Goal: Task Accomplishment & Management: Complete application form

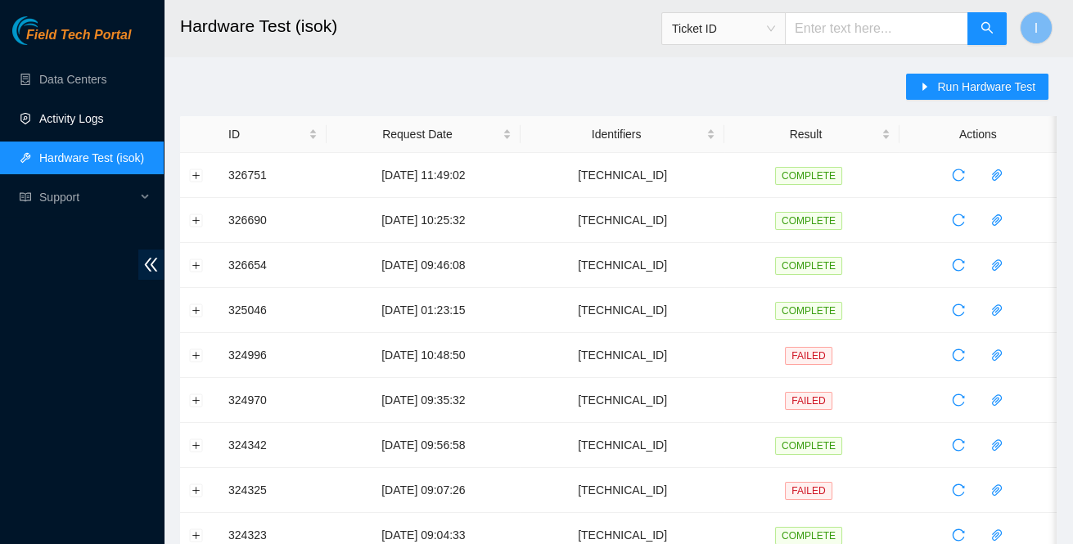
click at [54, 125] on link "Activity Logs" at bounding box center [71, 118] width 65 height 13
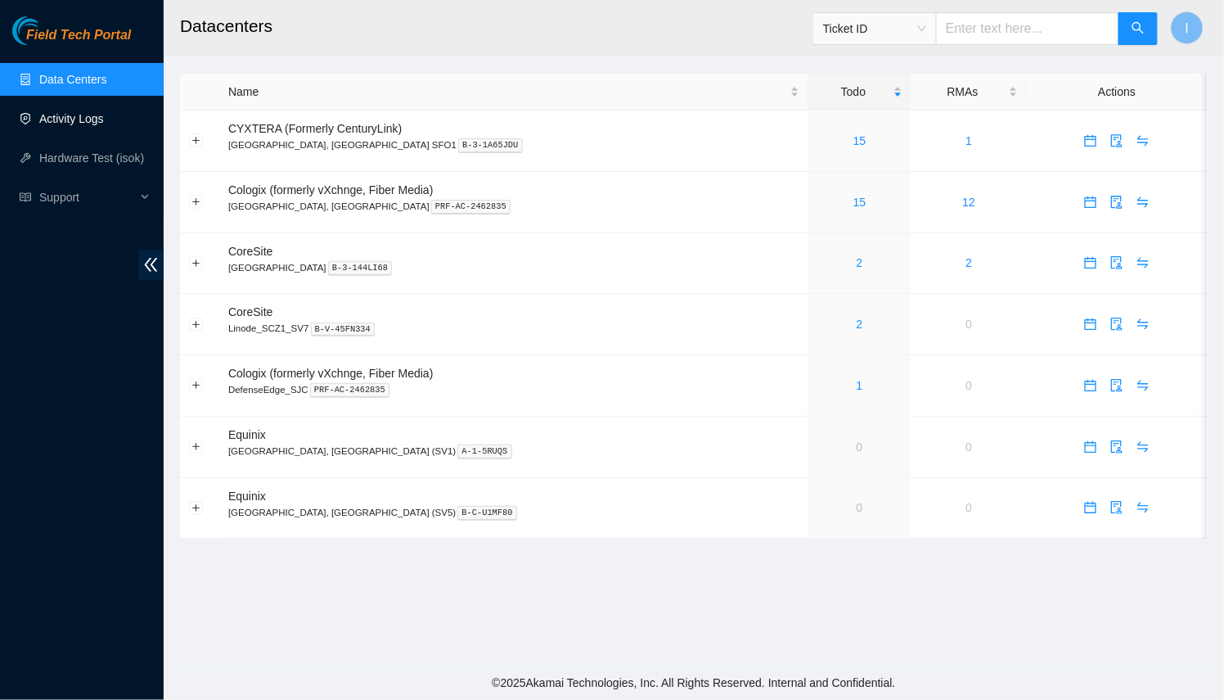
click at [74, 117] on link "Activity Logs" at bounding box center [71, 118] width 65 height 13
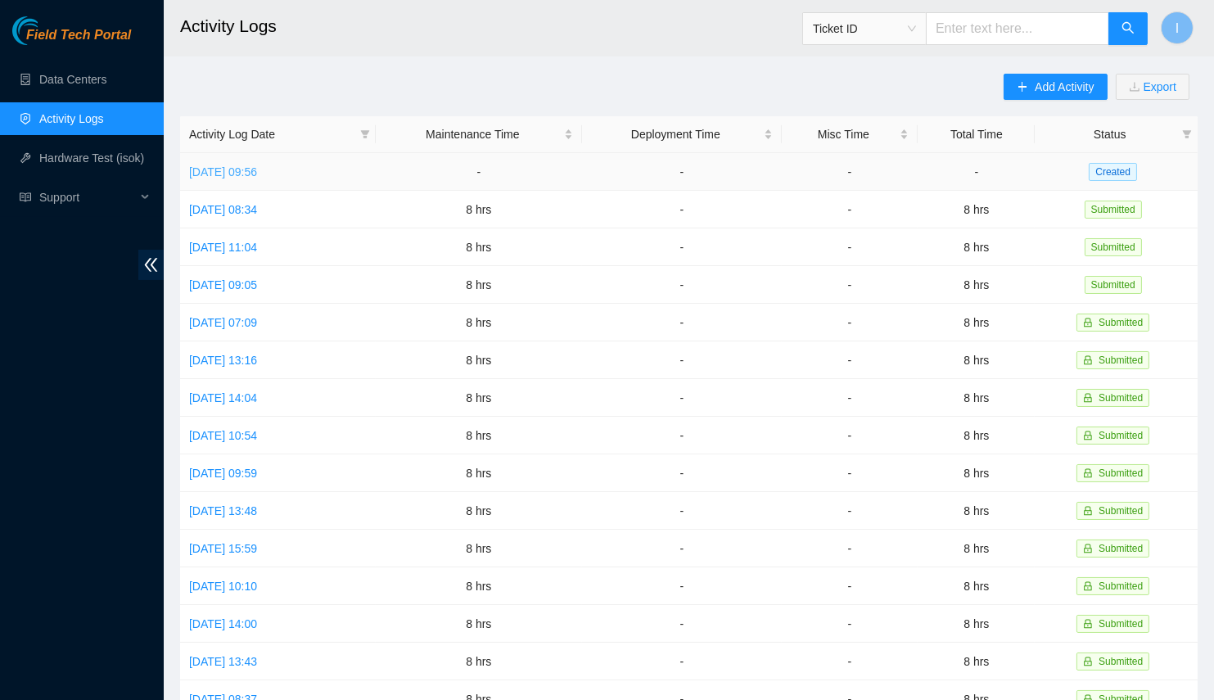
click at [257, 167] on link "[DATE] 09:56" at bounding box center [223, 171] width 68 height 13
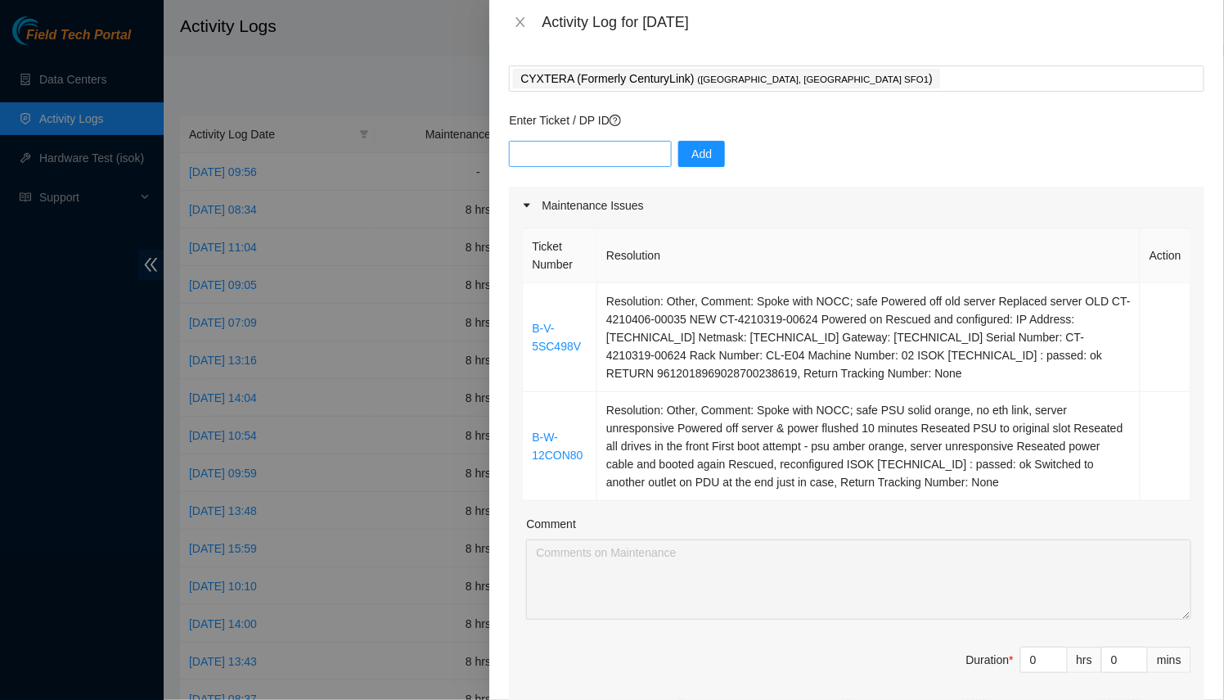
scroll to position [223, 0]
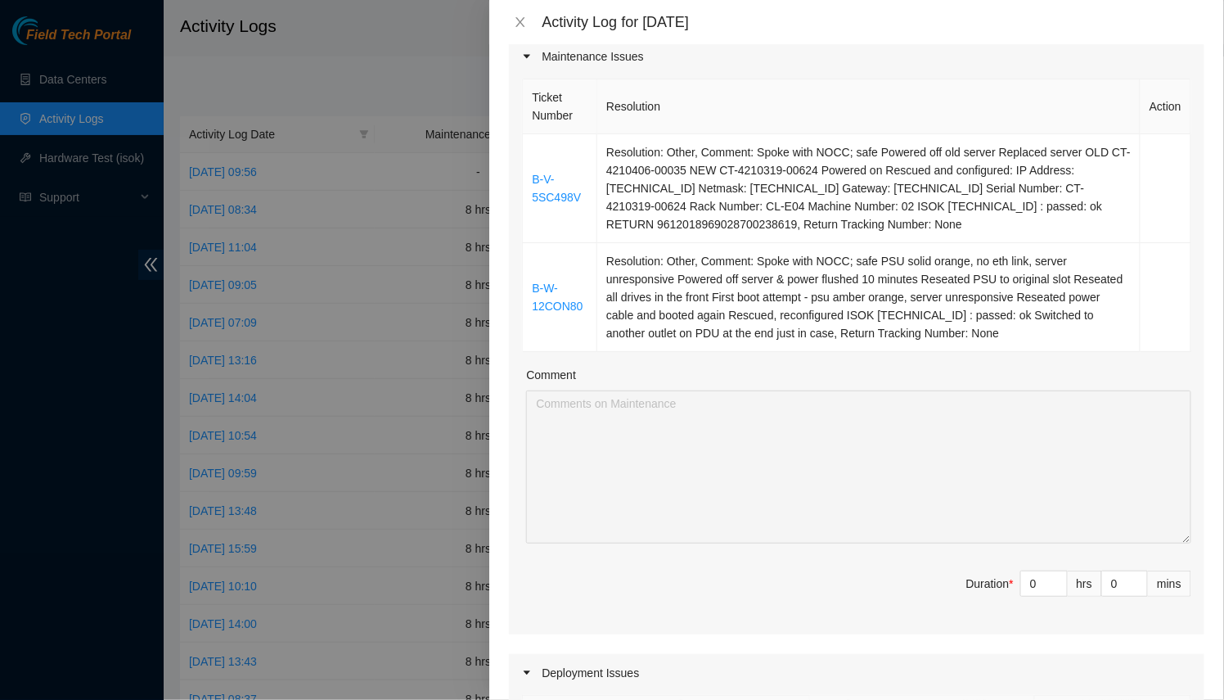
click at [1182, 634] on div "Ticket Number Resolution Action B-V-5SC498V Resolution: Other, Comment: Spoke w…" at bounding box center [857, 354] width 696 height 559
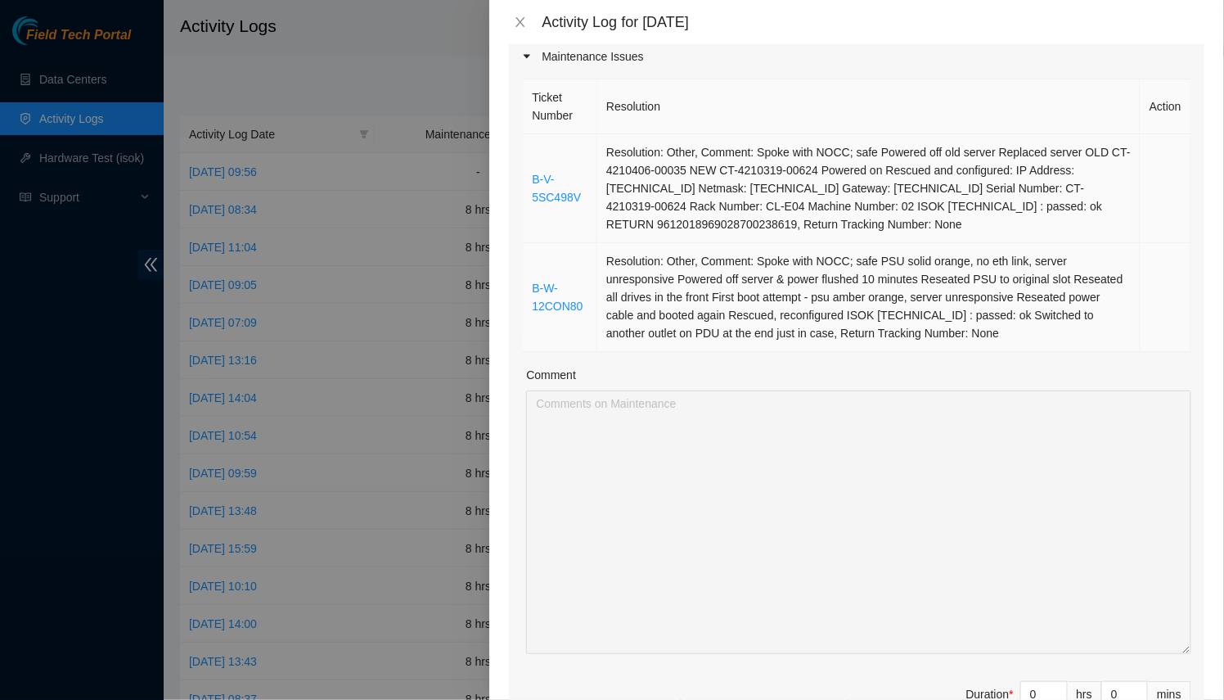
scroll to position [148, 0]
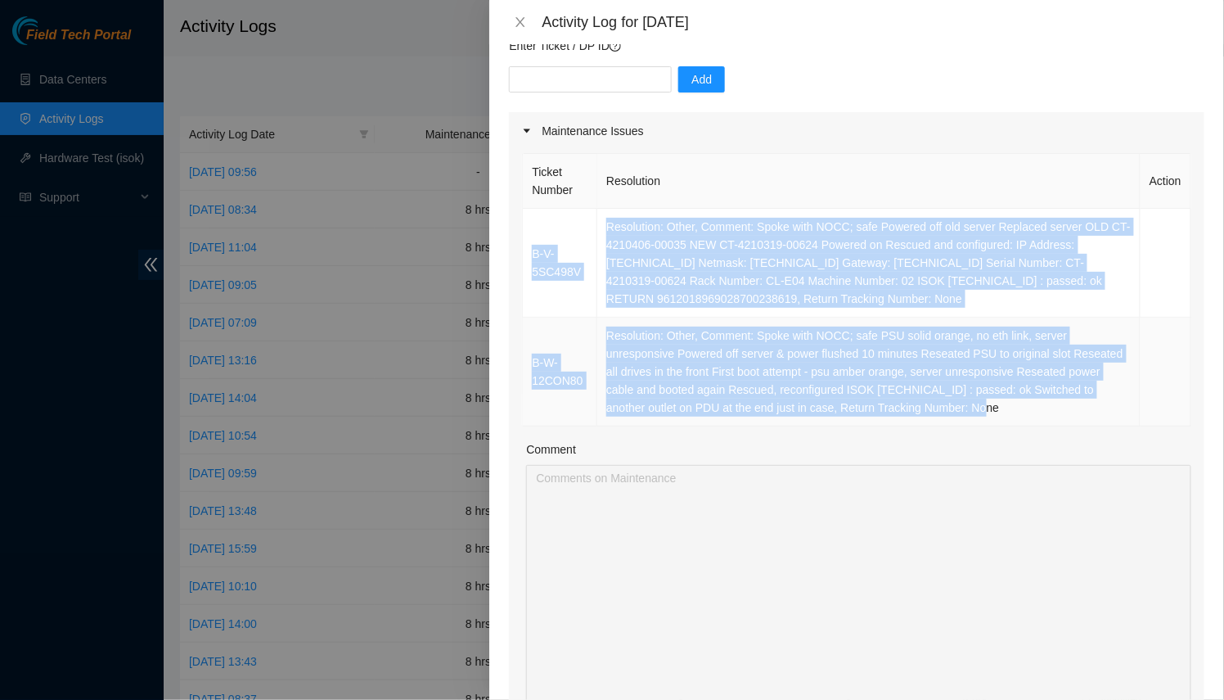
drag, startPoint x: 525, startPoint y: 228, endPoint x: 1065, endPoint y: 398, distance: 566.1
click at [1065, 398] on tbody "B-V-5SC498V Resolution: Other, Comment: Spoke with NOCC; safe Powered off old s…" at bounding box center [857, 318] width 669 height 218
click at [1065, 398] on td "Resolution: Other, Comment: Spoke with NOCC; safe PSU solid orange, no eth link…" at bounding box center [868, 372] width 543 height 109
drag, startPoint x: 996, startPoint y: 409, endPoint x: 532, endPoint y: 219, distance: 501.4
click at [532, 219] on tbody "B-V-5SC498V Resolution: Other, Comment: Spoke with NOCC; safe Powered off old s…" at bounding box center [857, 318] width 669 height 218
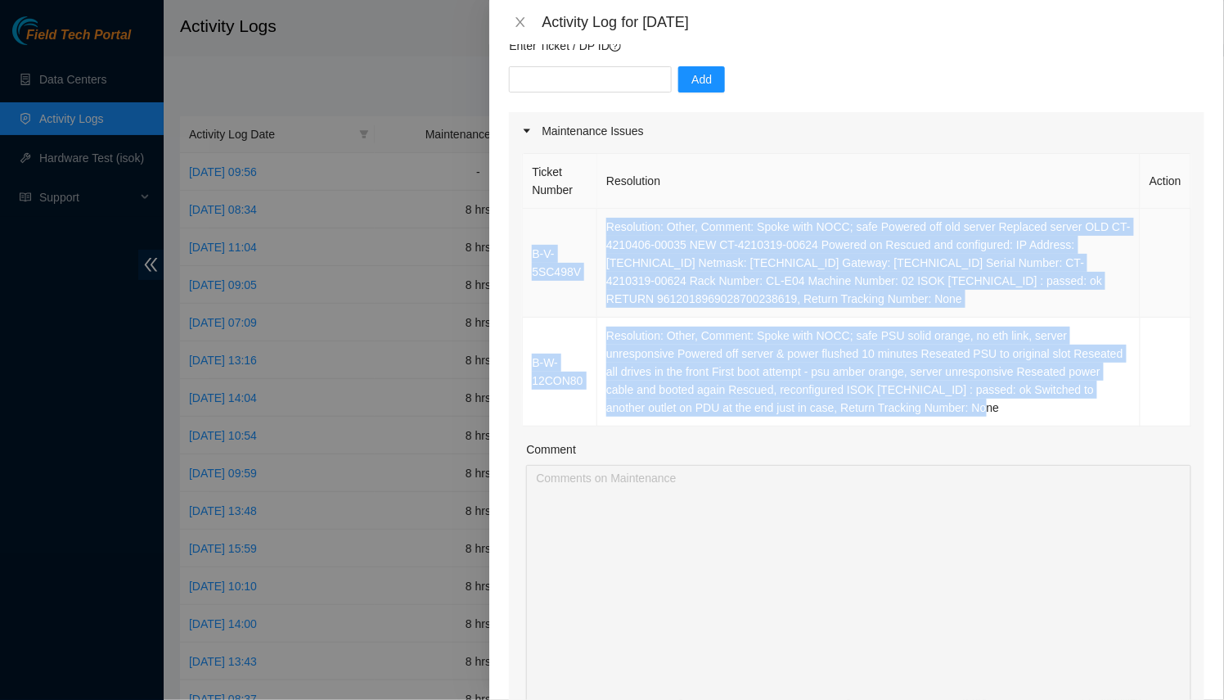
copy tbody "B-V-5SC498V Resolution: Other, Comment: Spoke with NOCC; safe Powered off old s…"
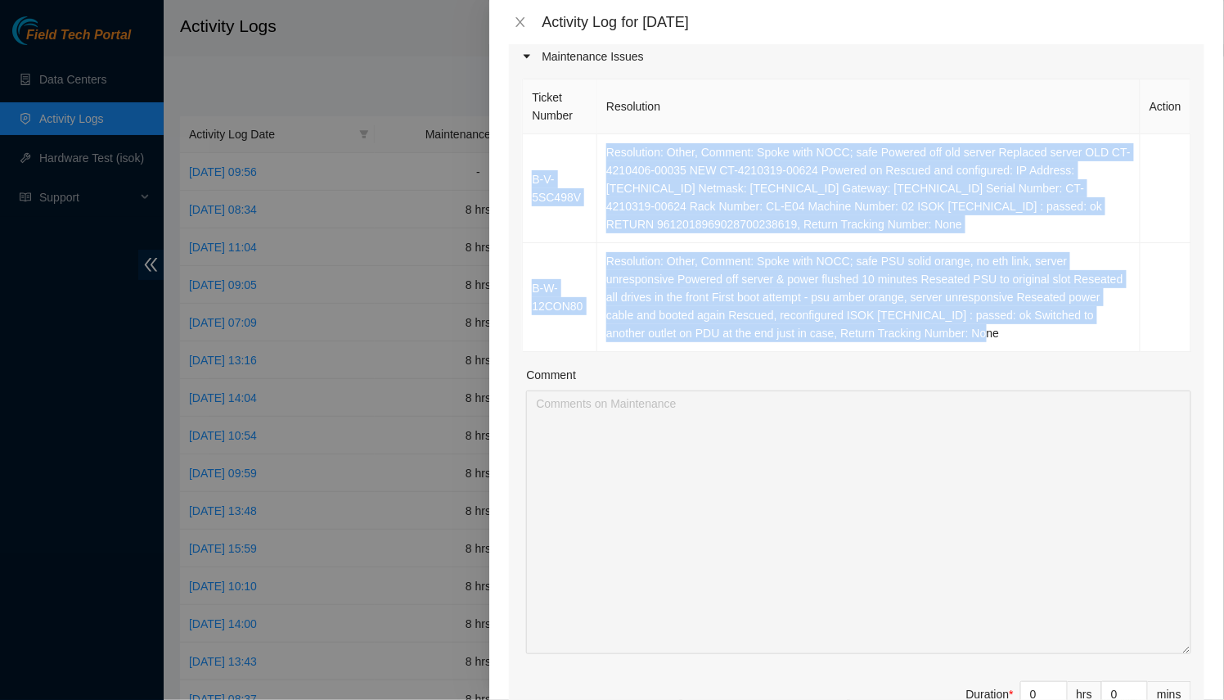
scroll to position [521, 0]
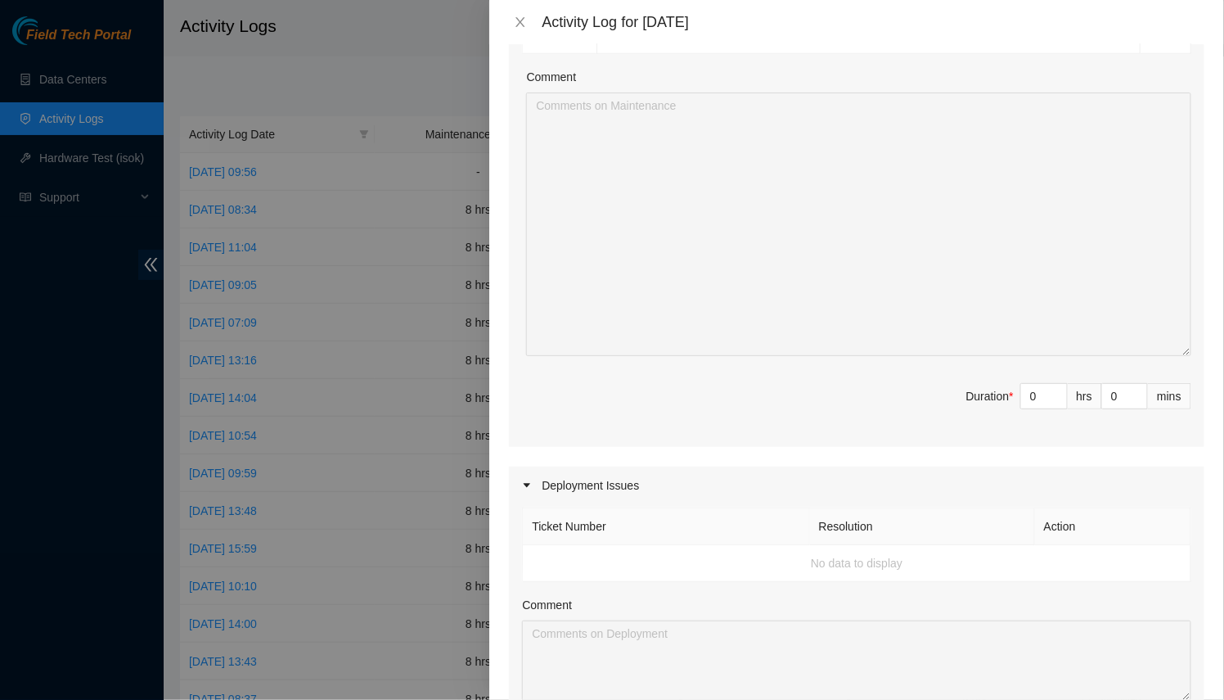
drag, startPoint x: 1037, startPoint y: 394, endPoint x: 926, endPoint y: 381, distance: 112.1
click at [950, 374] on div "Ticket Number Resolution Action B-V-5SC498V Resolution: Other, Comment: Spoke w…" at bounding box center [857, 111] width 696 height 669
type input "8"
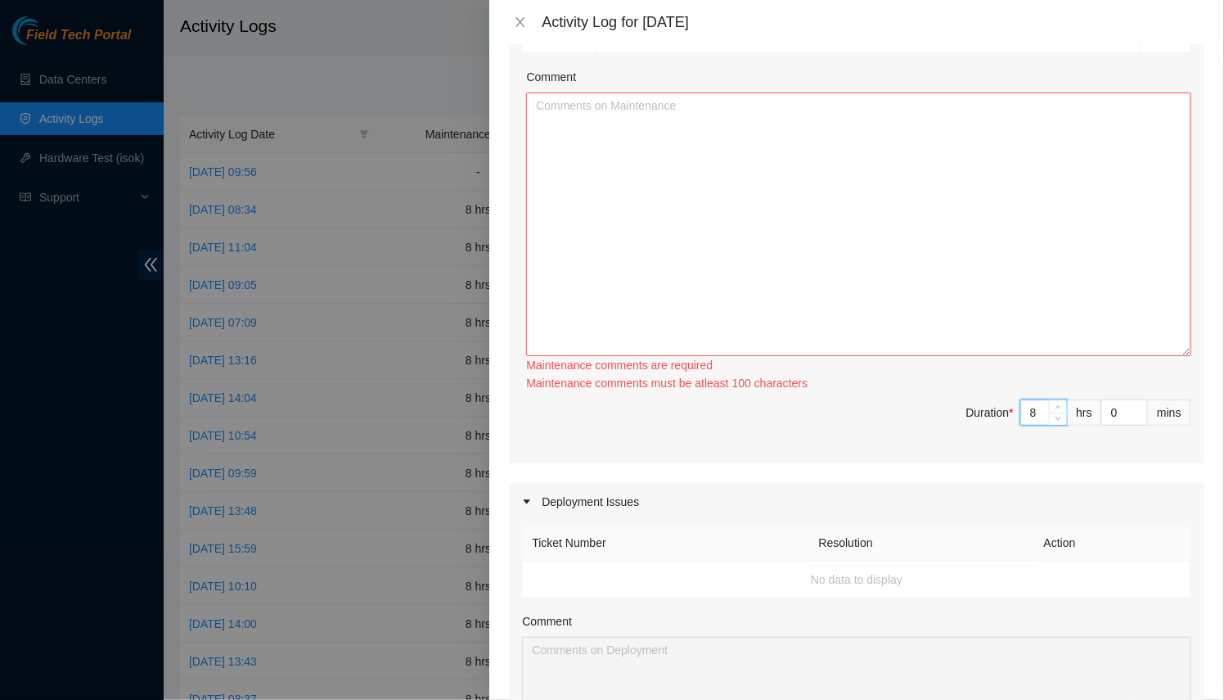
type input "8"
click at [818, 250] on textarea "Comment" at bounding box center [858, 224] width 665 height 264
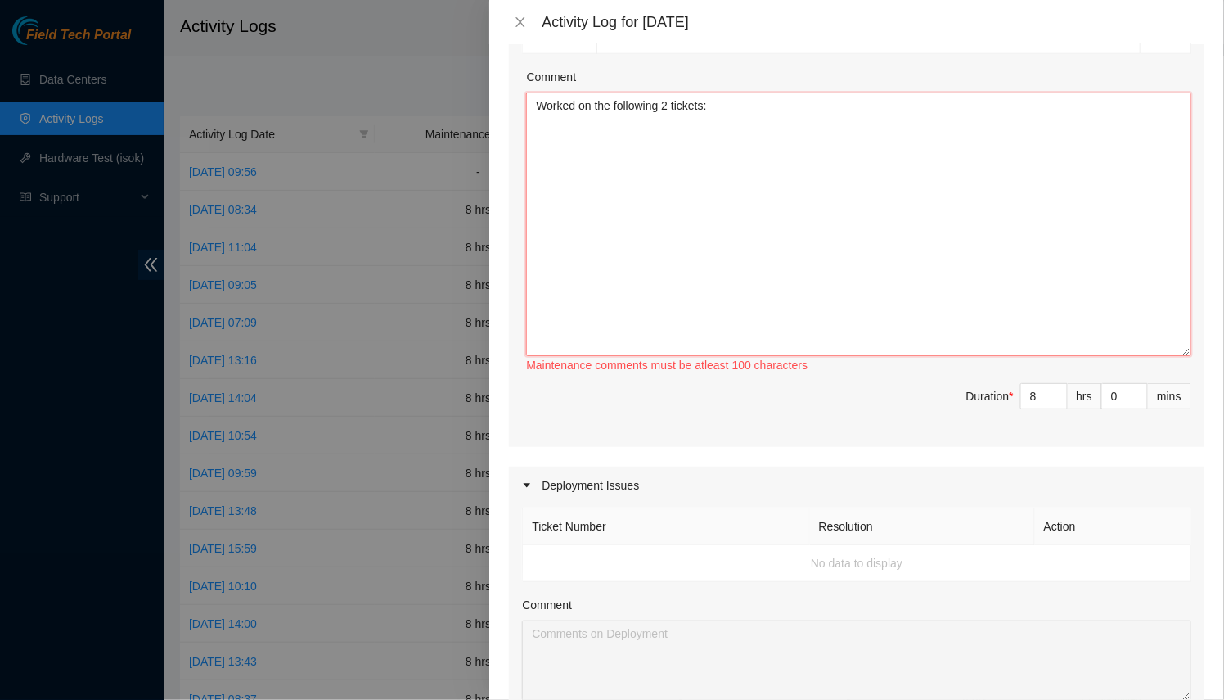
paste textarea "B-V-5SC498V Resolution: Other, Comment: Spoke with NOCC; safe Powered off old s…"
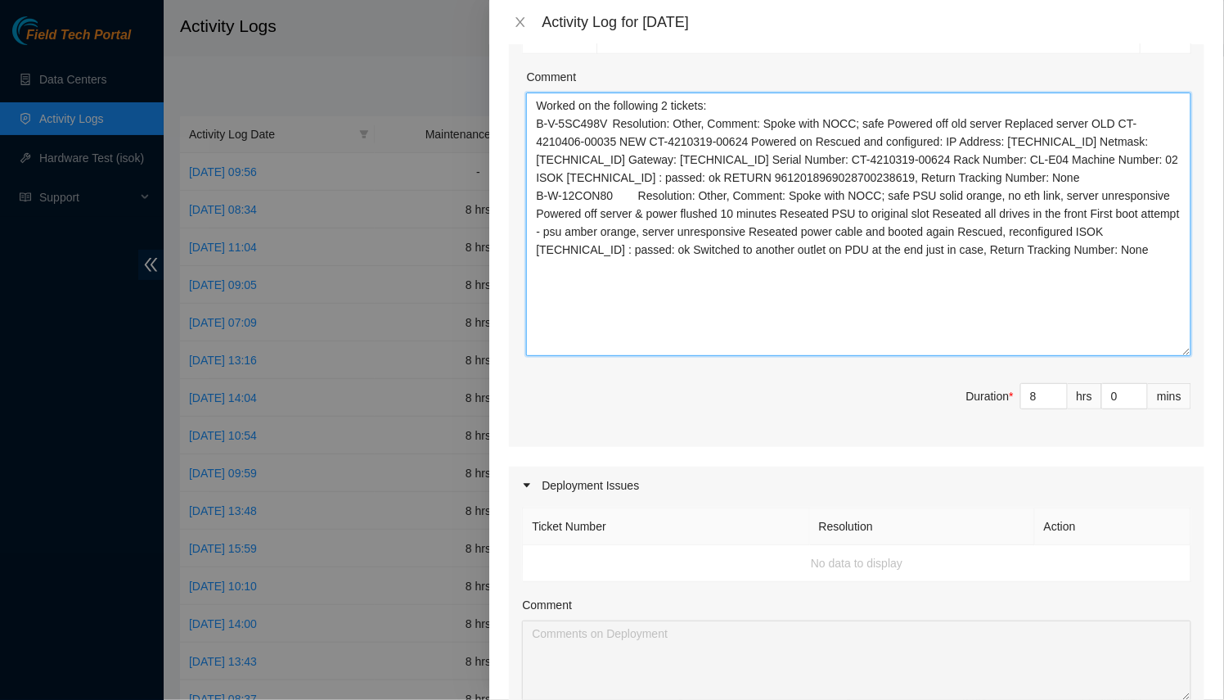
drag, startPoint x: 818, startPoint y: 250, endPoint x: 859, endPoint y: 263, distance: 43.5
click at [842, 259] on textarea "Worked on the following 2 tickets: B-V-5SC498V Resolution: Other, Comment: Spok…" at bounding box center [858, 224] width 665 height 264
click at [535, 104] on textarea "Worked on the following 2 tickets: B-V-5SC498V Resolution: Other, Comment: Spok…" at bounding box center [858, 224] width 665 height 264
click at [736, 98] on textarea "Received new packages in the morning, then worked on the following 2 tickets: B…" at bounding box center [858, 224] width 665 height 264
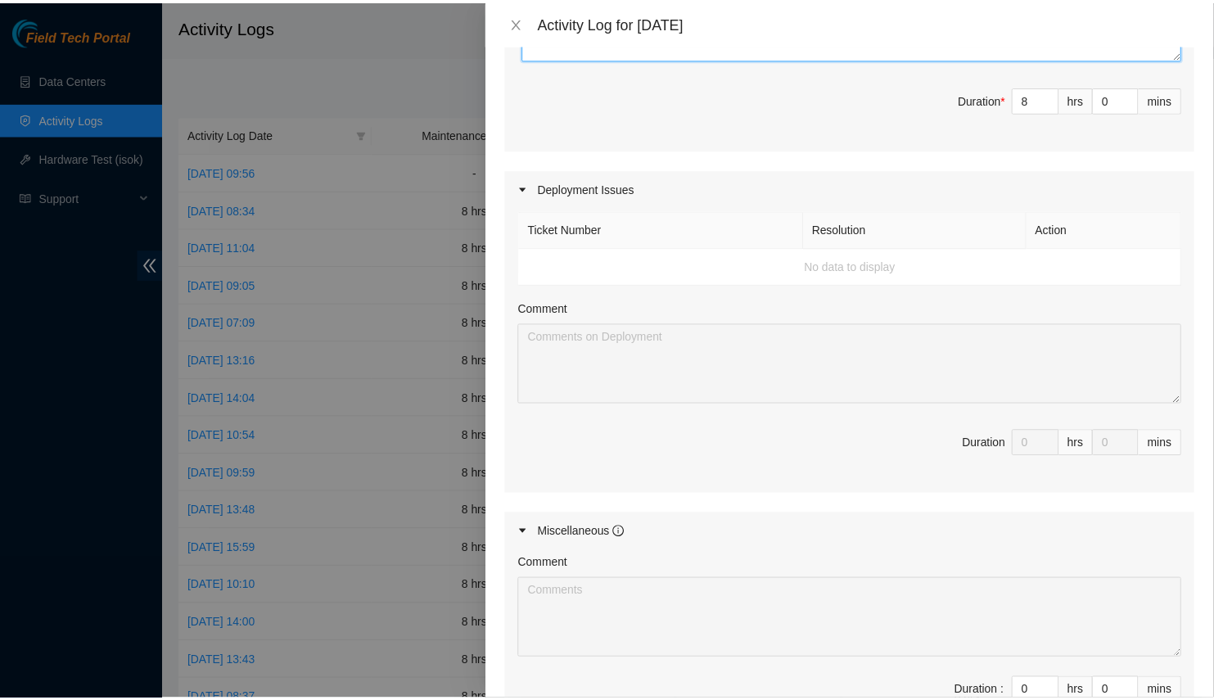
scroll to position [1032, 0]
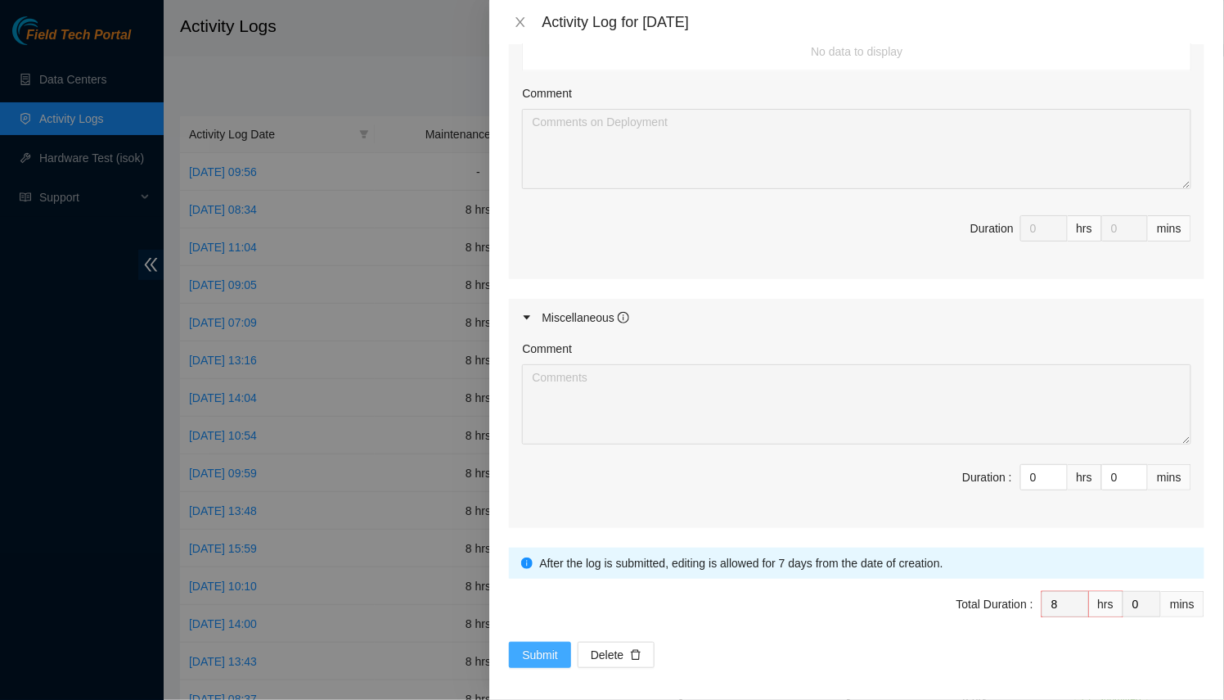
type textarea "Received new packages in the morning, cleaned after decon and around the decon …"
click at [521, 642] on button "Submit" at bounding box center [540, 655] width 62 height 26
